Goal: Task Accomplishment & Management: Manage account settings

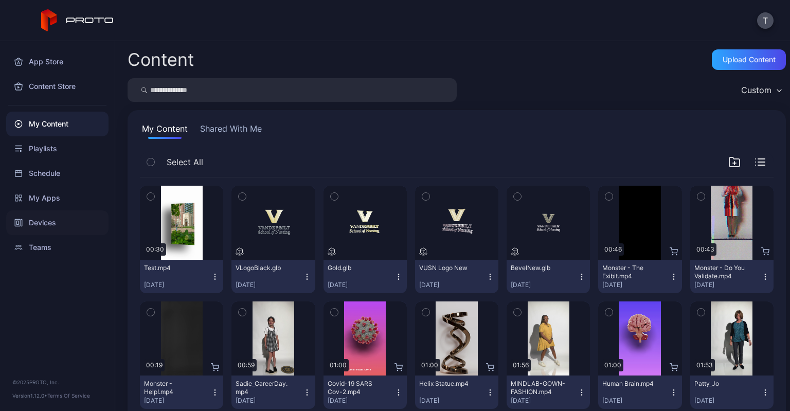
click at [30, 227] on div "Devices" at bounding box center [57, 222] width 102 height 25
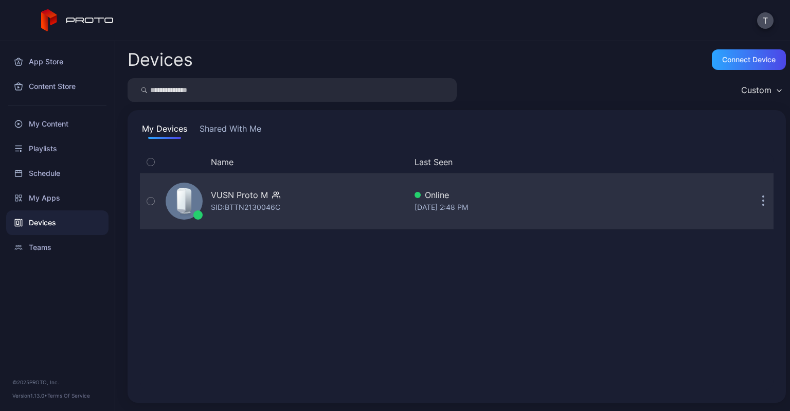
click at [241, 196] on div "VUSN Proto M" at bounding box center [239, 195] width 57 height 12
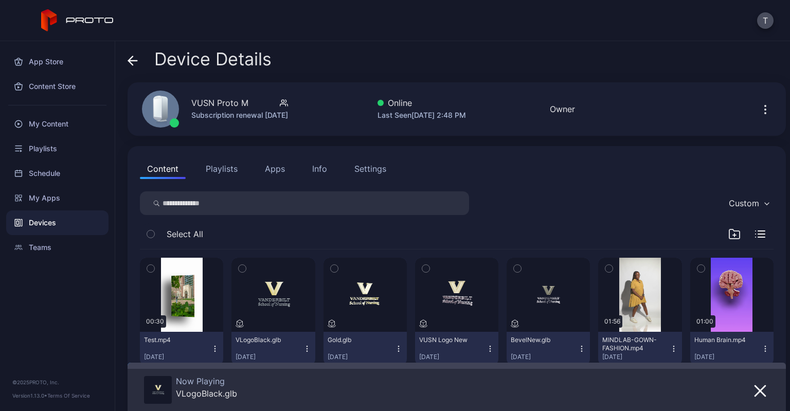
click at [372, 165] on div "Settings" at bounding box center [370, 168] width 32 height 12
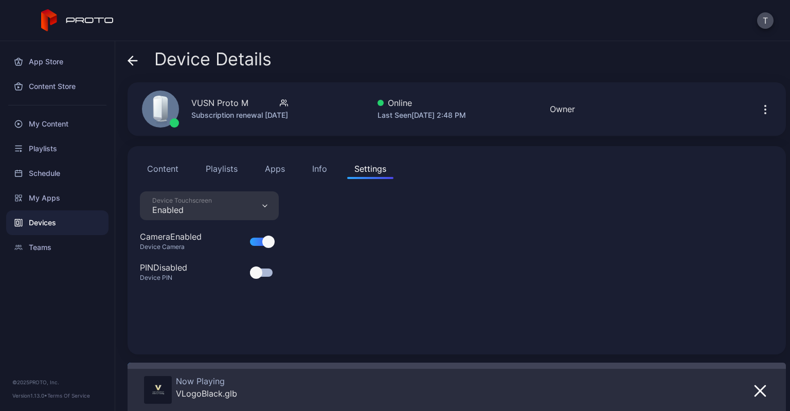
click at [314, 169] on div "Info" at bounding box center [319, 168] width 15 height 12
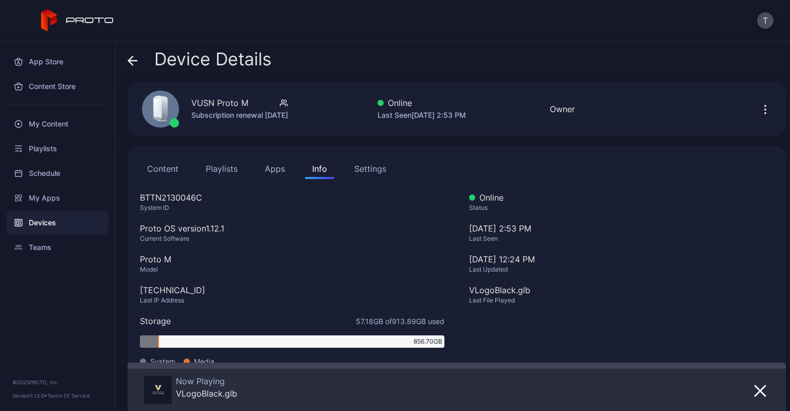
click at [759, 112] on icon "button" at bounding box center [765, 109] width 12 height 12
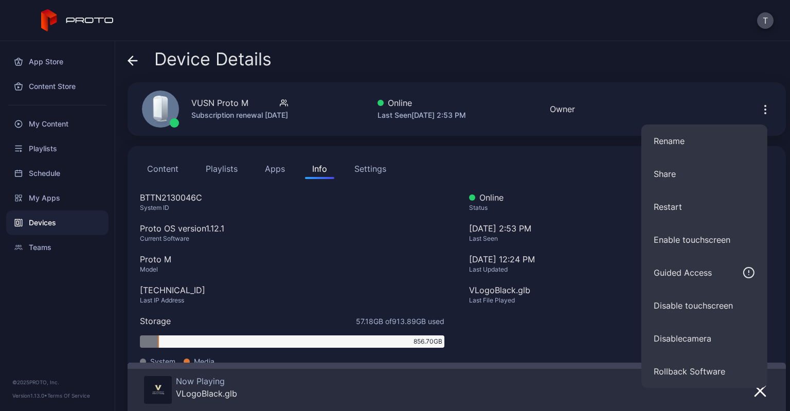
click at [558, 161] on div "Content Playlists Apps Info Settings" at bounding box center [456, 168] width 633 height 21
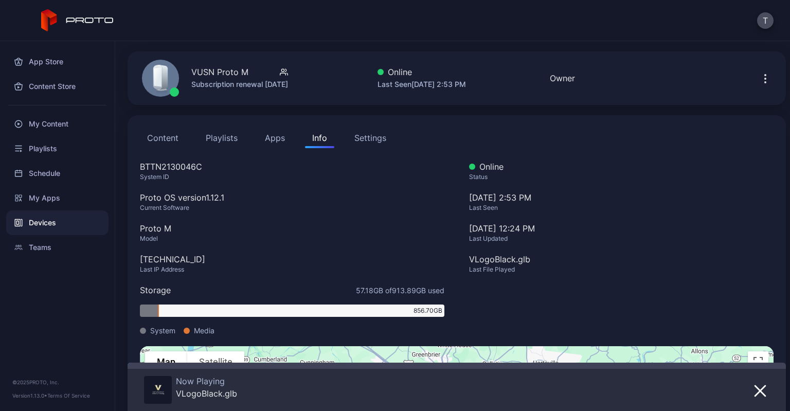
scroll to position [30, 0]
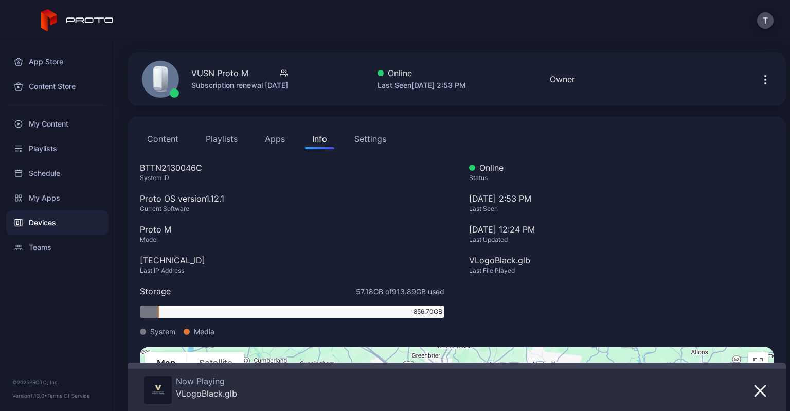
click at [166, 139] on button "Content" at bounding box center [163, 139] width 46 height 21
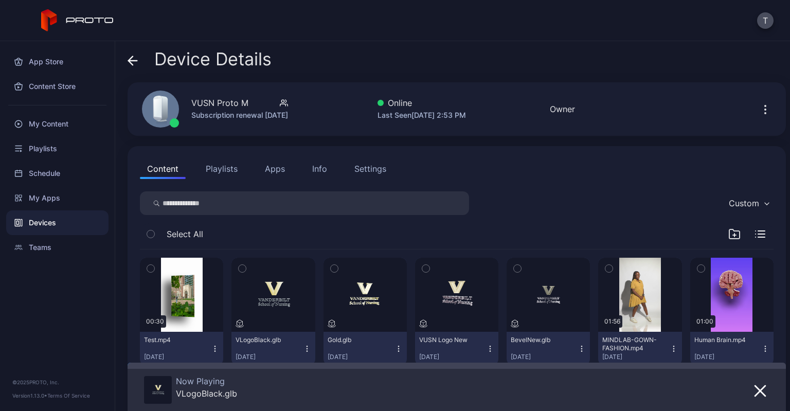
click at [759, 111] on icon "button" at bounding box center [765, 109] width 12 height 12
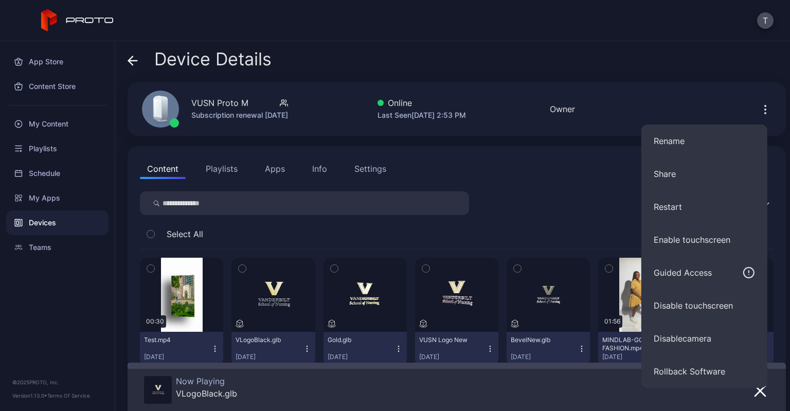
click at [138, 55] on div "Device Details" at bounding box center [200, 61] width 144 height 25
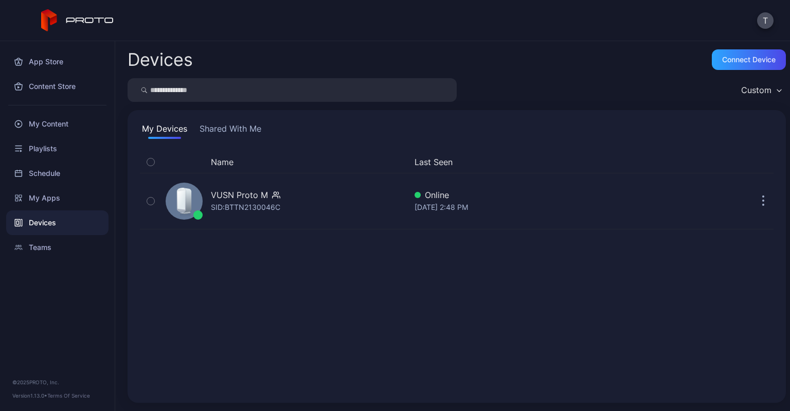
click at [231, 126] on button "Shared With Me" at bounding box center [230, 130] width 66 height 16
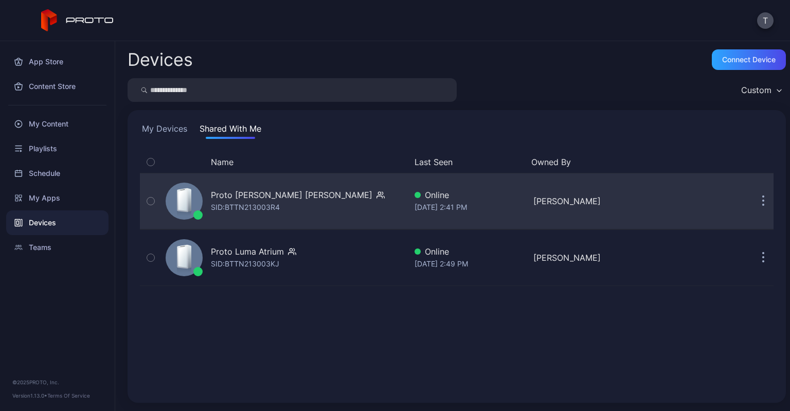
click at [269, 198] on div "Proto Luma Frist Hall" at bounding box center [291, 195] width 161 height 12
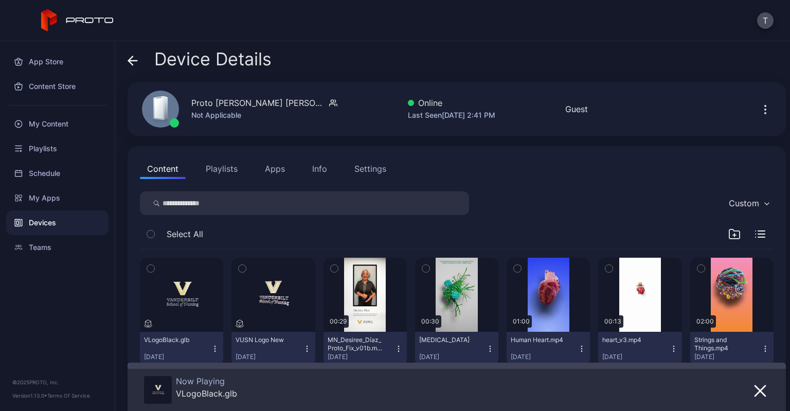
click at [369, 169] on div "Settings" at bounding box center [370, 168] width 32 height 12
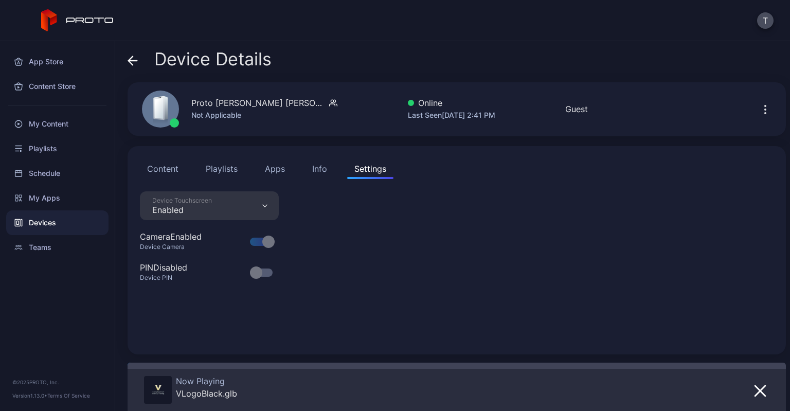
click at [765, 113] on icon "button" at bounding box center [765, 113] width 1 height 1
click at [676, 49] on div "Device Details Proto Luma Frist Hall Not Applicable Online Last Seen Aug 26, 20…" at bounding box center [452, 226] width 675 height 370
